Goal: Check status: Check status

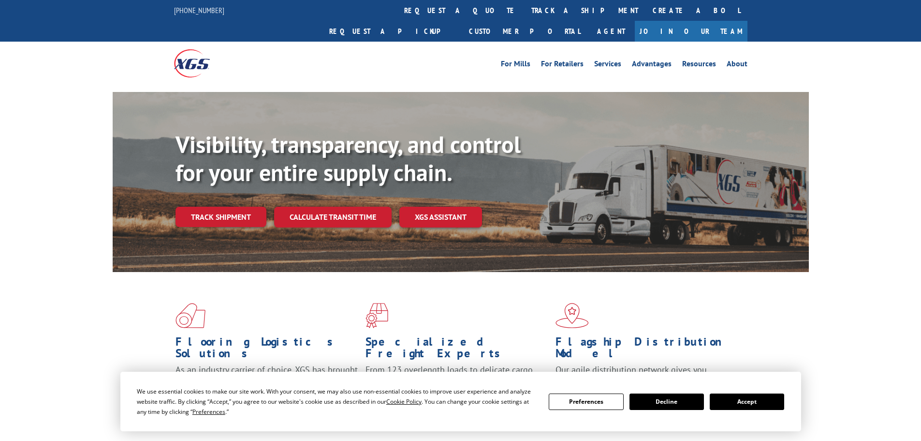
click at [739, 398] on button "Accept" at bounding box center [747, 401] width 74 height 16
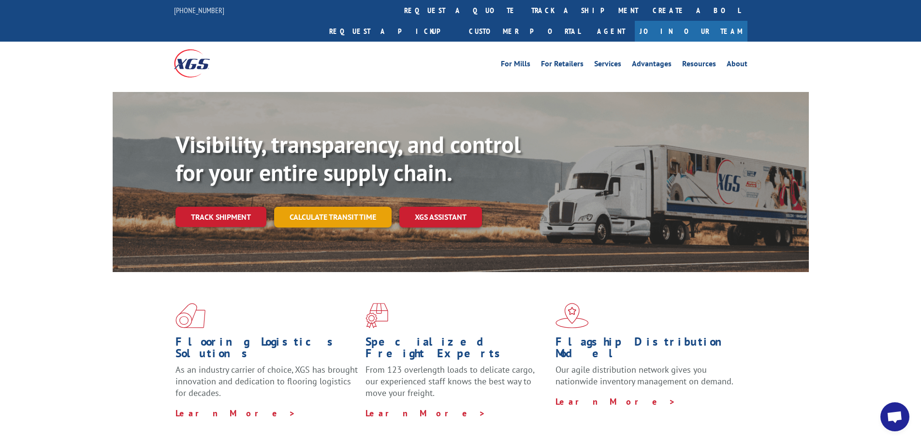
click at [344, 206] on link "Calculate transit time" at bounding box center [333, 216] width 118 height 21
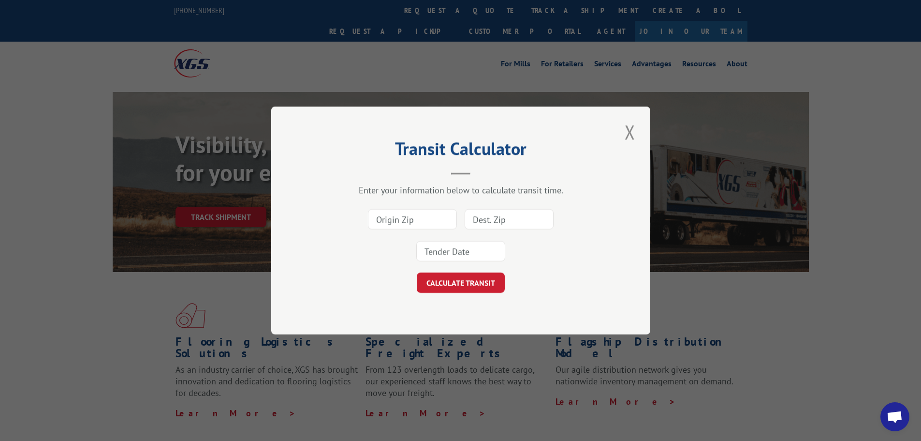
click at [410, 208] on div at bounding box center [412, 219] width 89 height 22
click at [176, 265] on div "Transit Calculator Enter your information below to calculate transit time. CALC…" at bounding box center [460, 220] width 921 height 441
click at [213, 199] on div "Transit Calculator Enter your information below to calculate transit time. CALC…" at bounding box center [460, 220] width 921 height 441
click at [634, 129] on button "Close modal" at bounding box center [630, 131] width 16 height 27
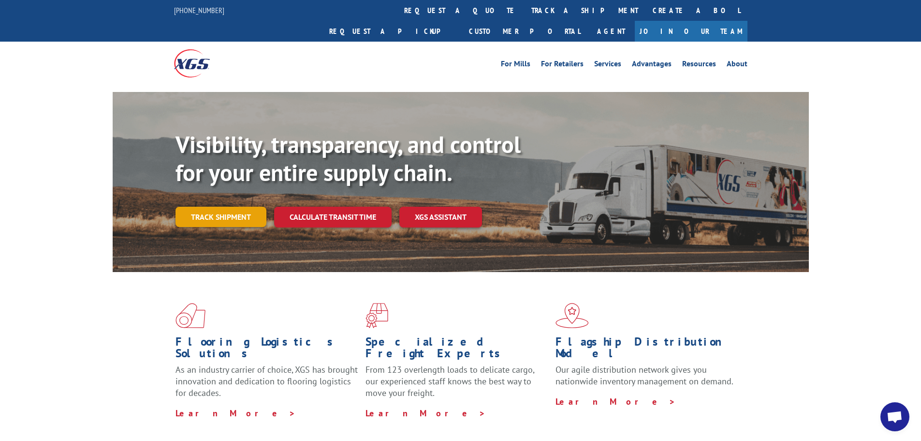
click at [237, 206] on link "Track shipment" at bounding box center [221, 216] width 91 height 20
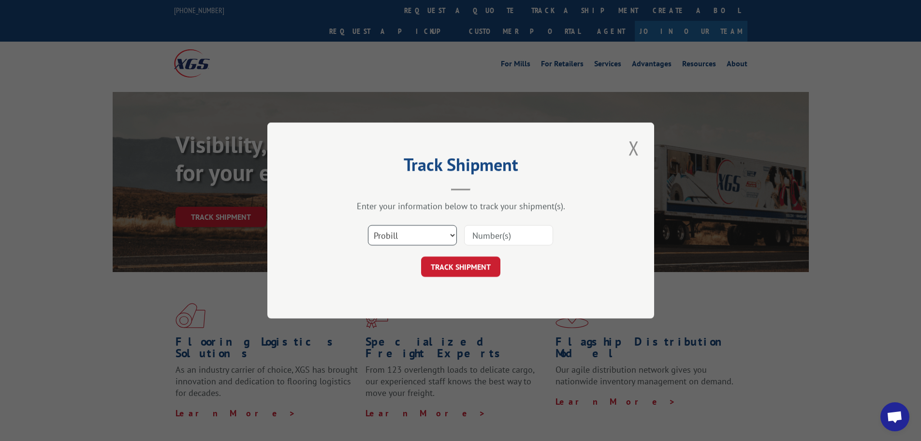
click at [397, 232] on select "Select category... Probill BOL PO" at bounding box center [412, 235] width 89 height 20
click at [368, 225] on select "Select category... Probill BOL PO" at bounding box center [412, 235] width 89 height 20
click at [413, 238] on select "Select category... Probill BOL PO" at bounding box center [412, 235] width 89 height 20
select select "bol"
click at [368, 225] on select "Select category... Probill BOL PO" at bounding box center [412, 235] width 89 height 20
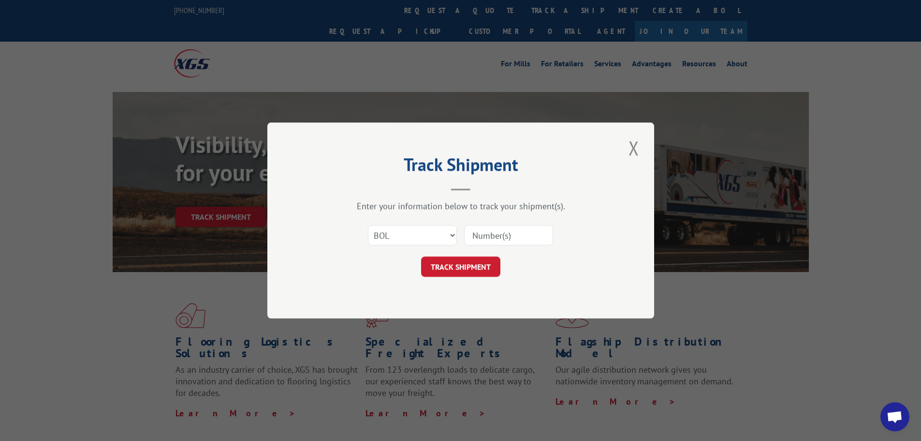
click at [480, 237] on input at bounding box center [508, 235] width 89 height 20
paste input "4827822"
type input "4827822"
click at [468, 267] on button "TRACK SHIPMENT" at bounding box center [460, 266] width 79 height 20
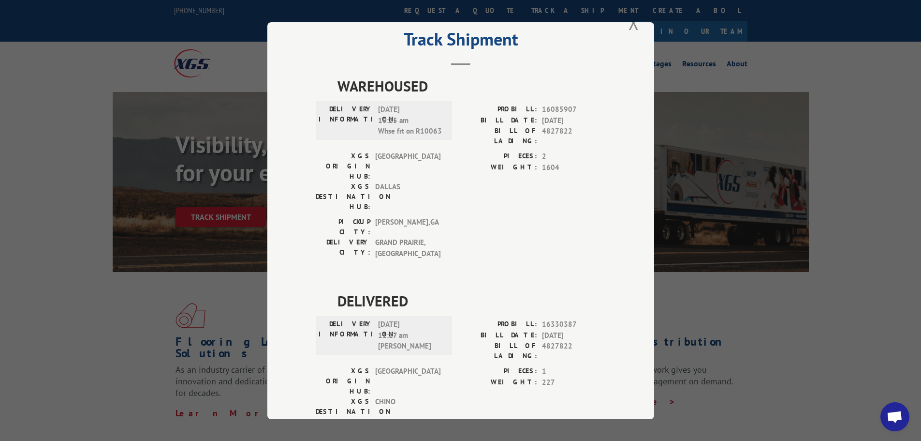
scroll to position [39, 0]
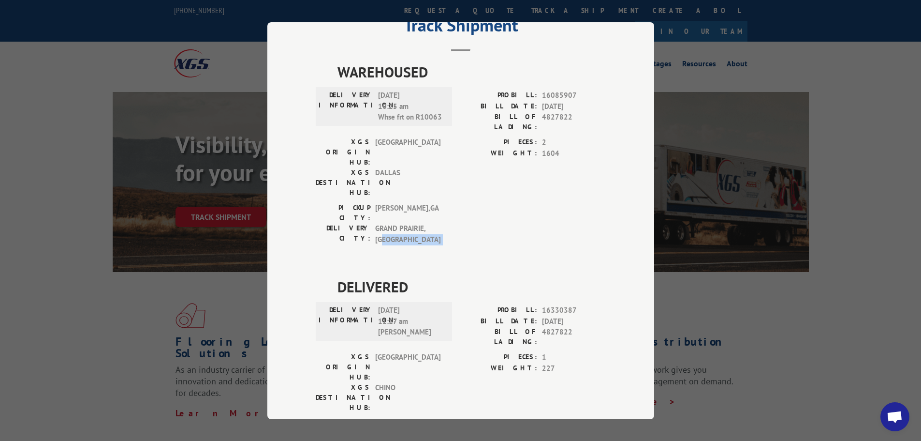
drag, startPoint x: 334, startPoint y: 228, endPoint x: 437, endPoint y: 190, distance: 109.9
click at [437, 190] on div "WAREHOUSED DELIVERY INFORMATION: [DATE] 10:25 am Whse frt on R10063 PROBILL: 16…" at bounding box center [461, 275] width 290 height 428
click at [80, 124] on div "Track Shipment WAREHOUSED DELIVERY INFORMATION: [DATE] 10:25 am Whse frt on R10…" at bounding box center [460, 220] width 921 height 441
click at [50, 77] on div "Track Shipment WAREHOUSED DELIVERY INFORMATION: [DATE] 10:25 am Whse frt on R10…" at bounding box center [460, 220] width 921 height 441
